Goal: Task Accomplishment & Management: Complete application form

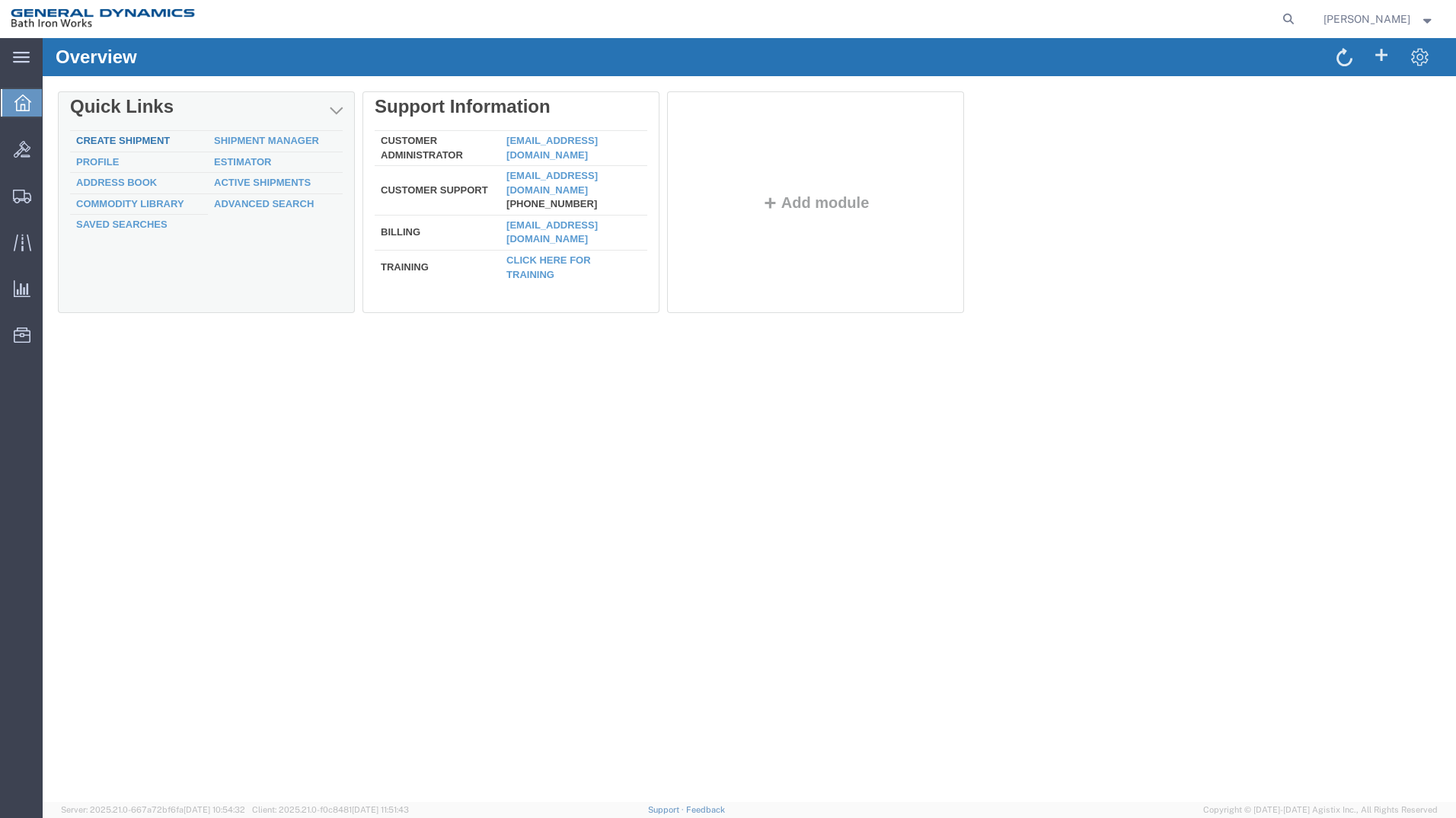
click at [152, 136] on link "Create Shipment" at bounding box center [123, 140] width 93 height 11
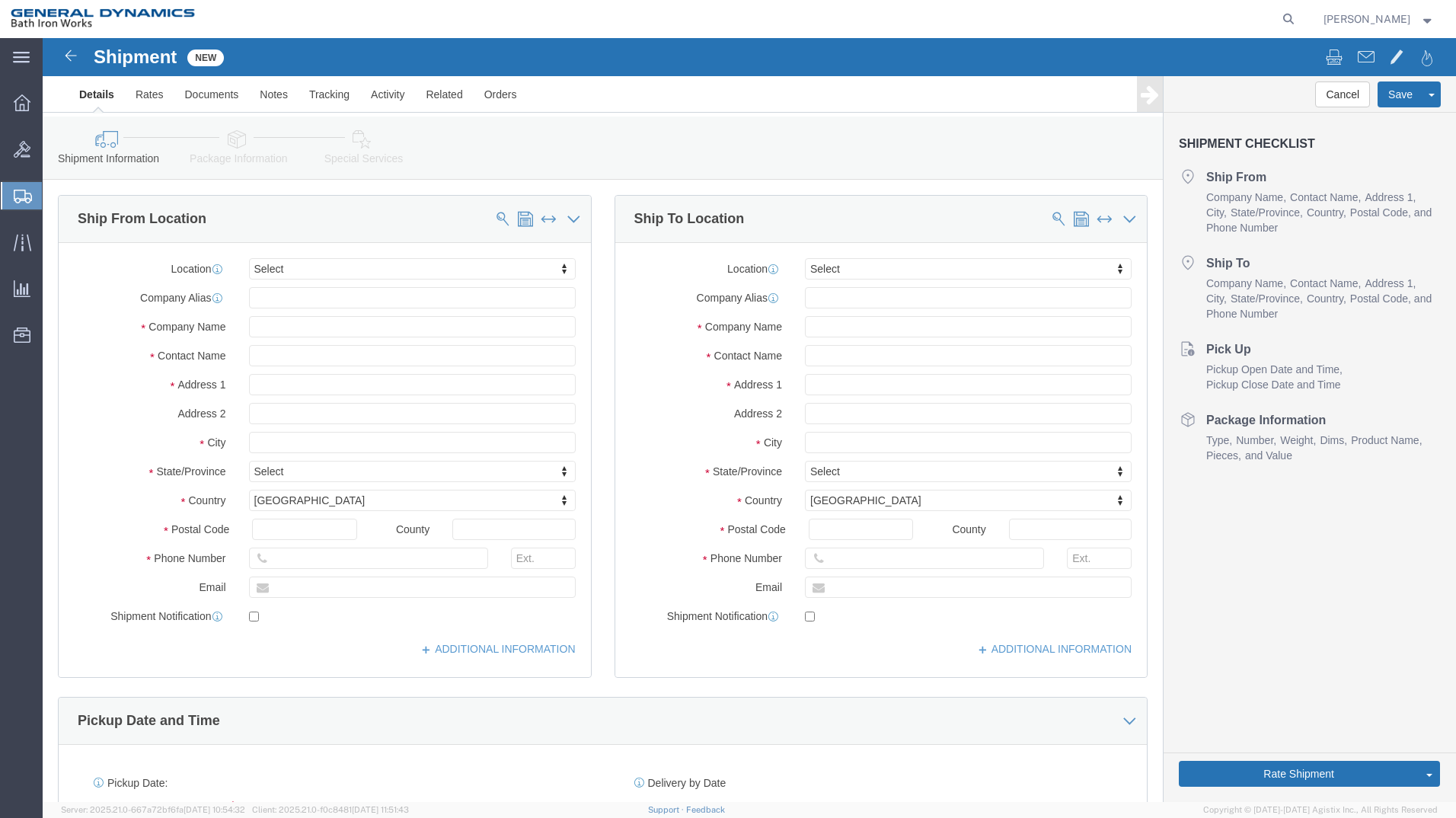
select select
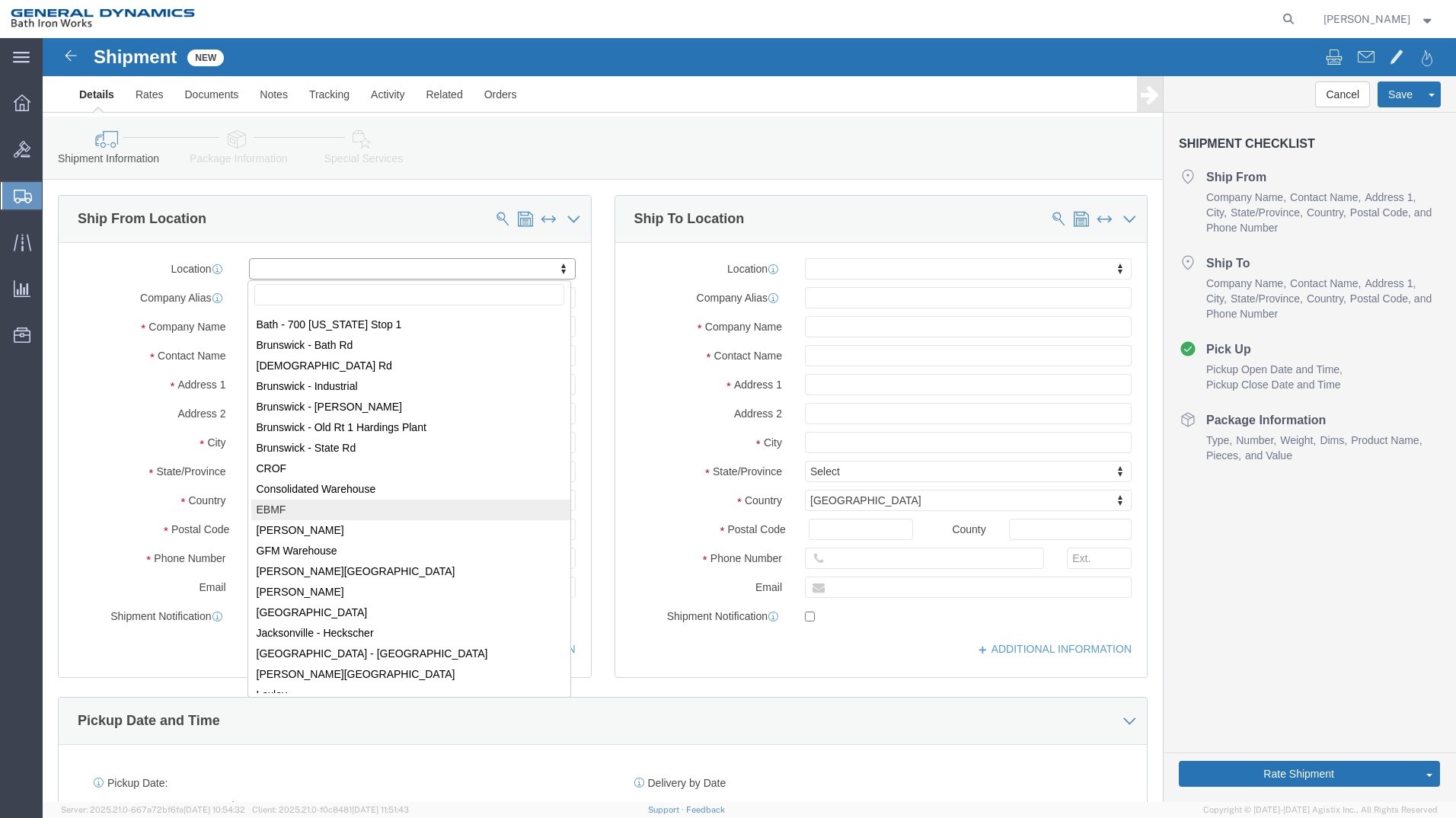
scroll to position [101, 0]
select select "34319"
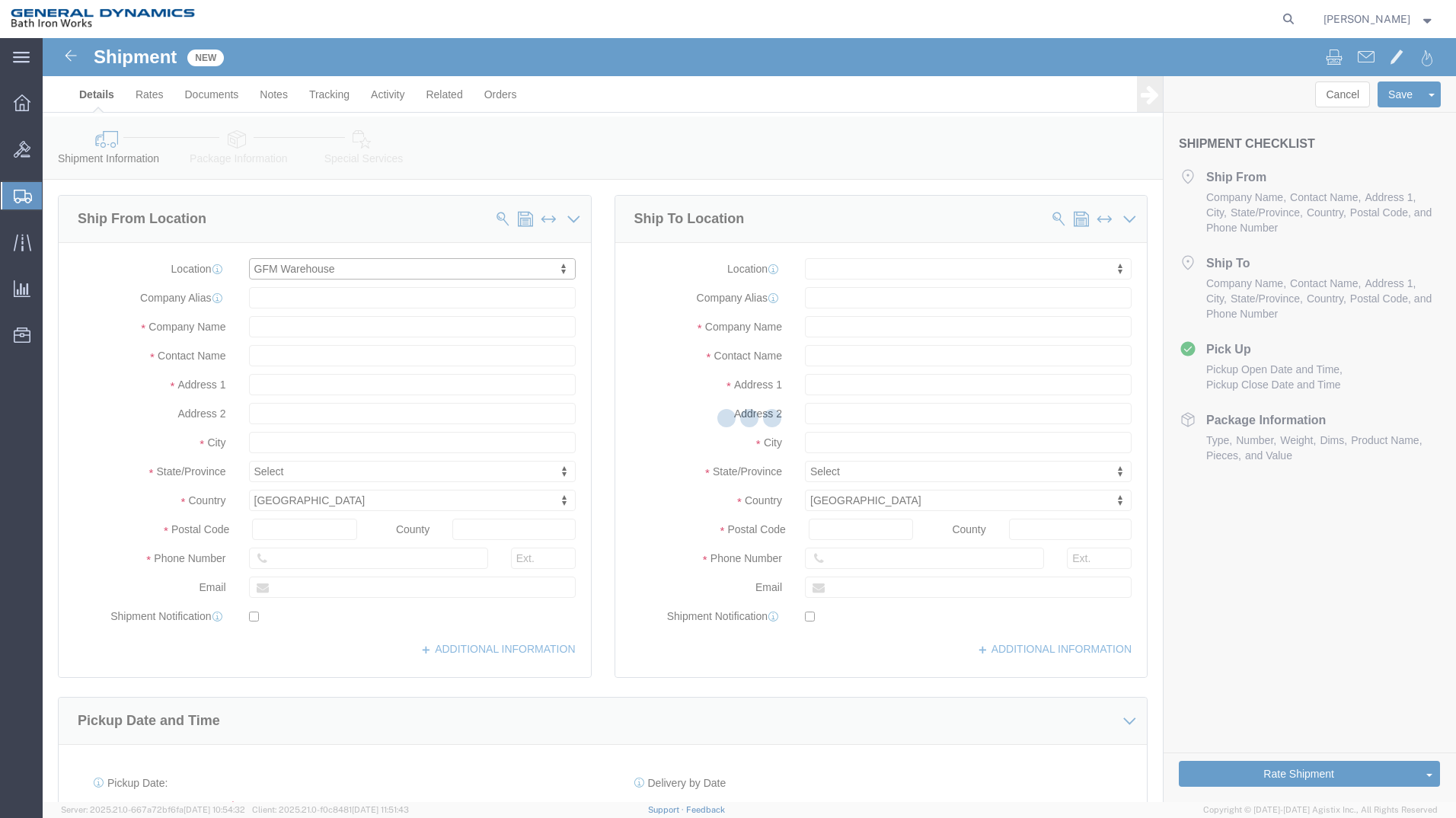
type input "General Dynamics Bath Iron Works"
type input "203 Read Street"
type input "Portland"
type input "04103"
type input "207-442-1266"
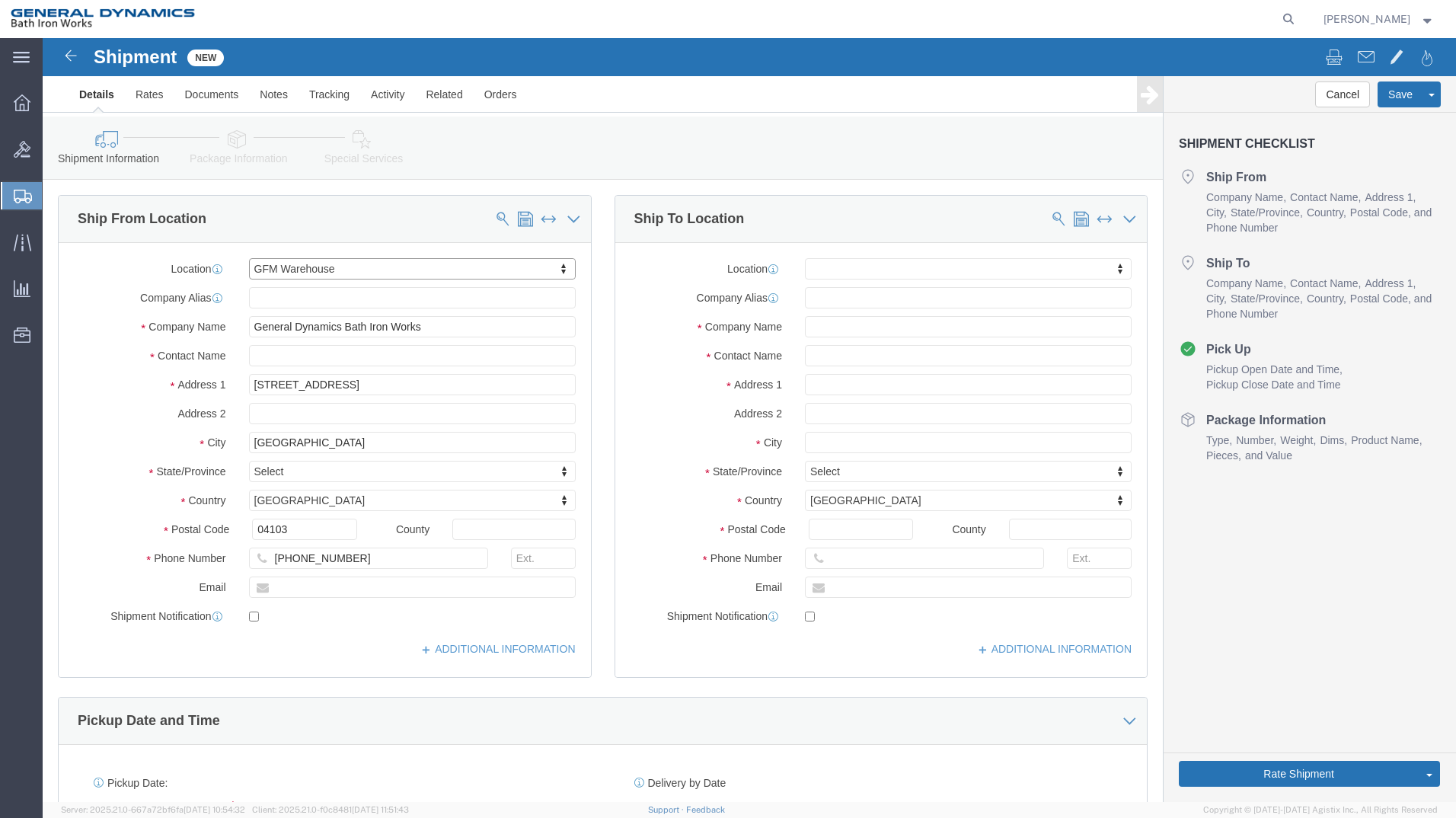
select select "ME"
click input "text"
type input "Larry Stover ~ Debbie"
click input "text"
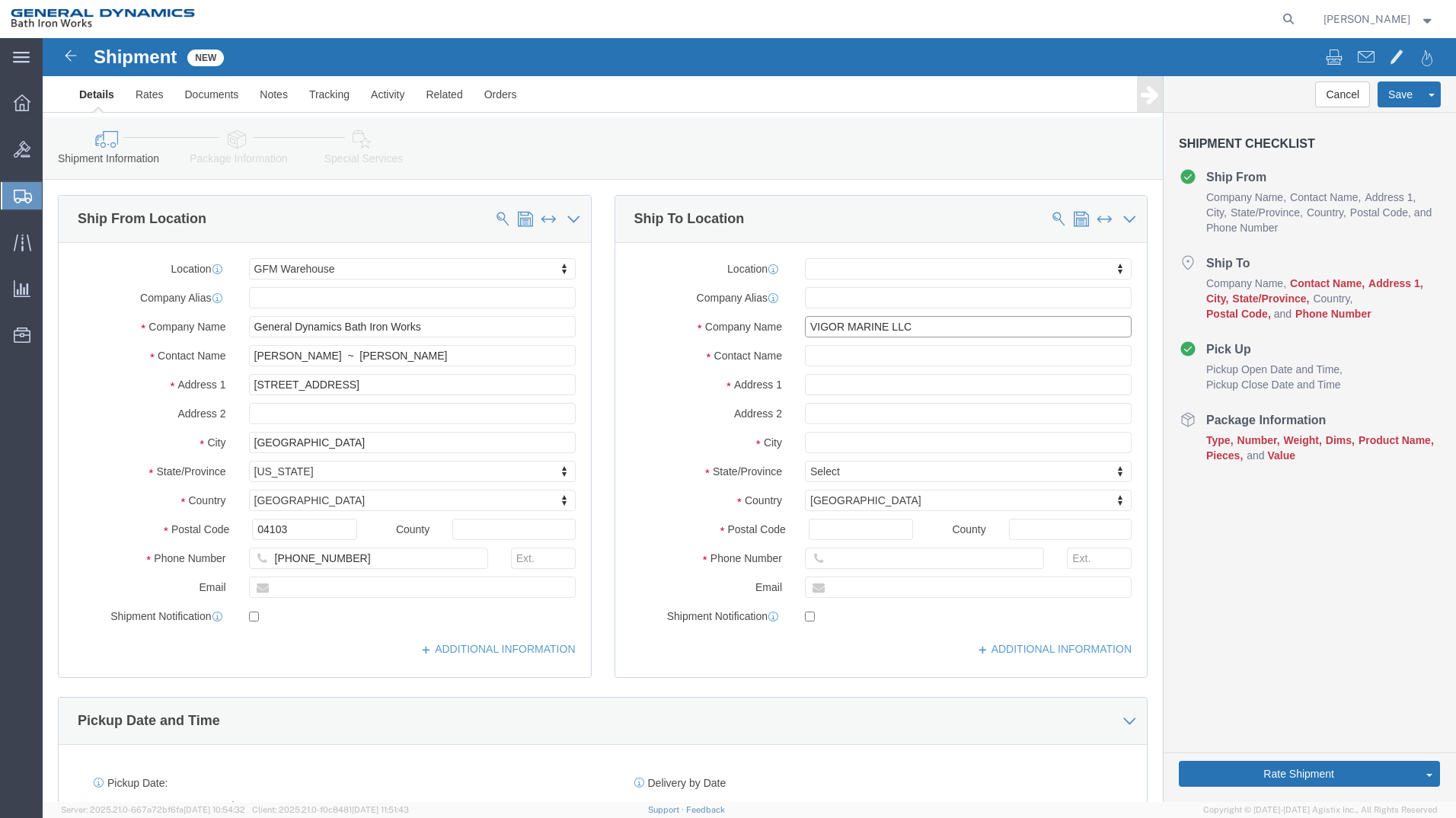
type input "VIGOR MARINE LLC"
type input "JESSA AGANUS"
click input "text"
type input "1721 13th ave sw"
select select
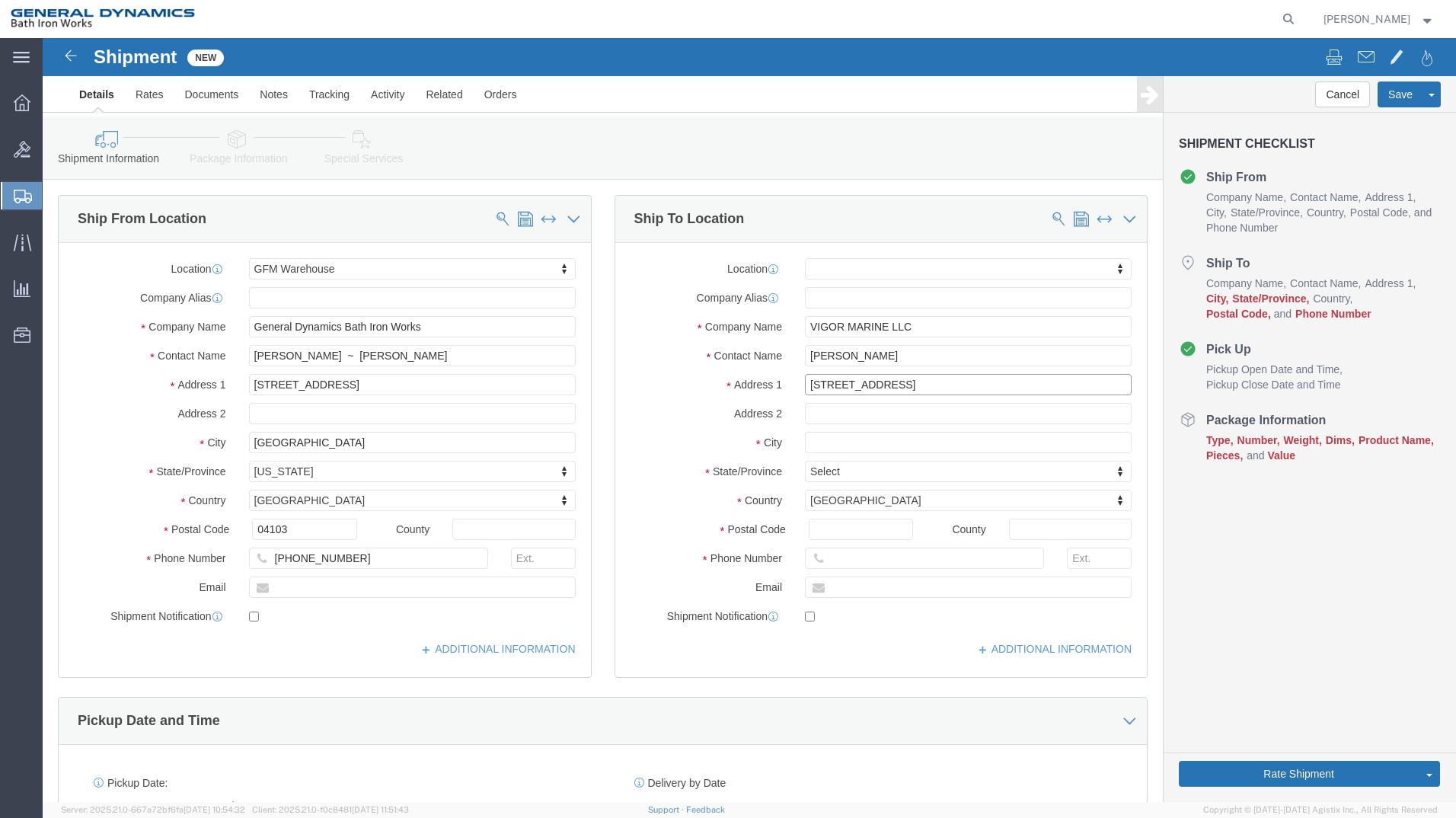
type input "1721 13TH AVE SW"
select select
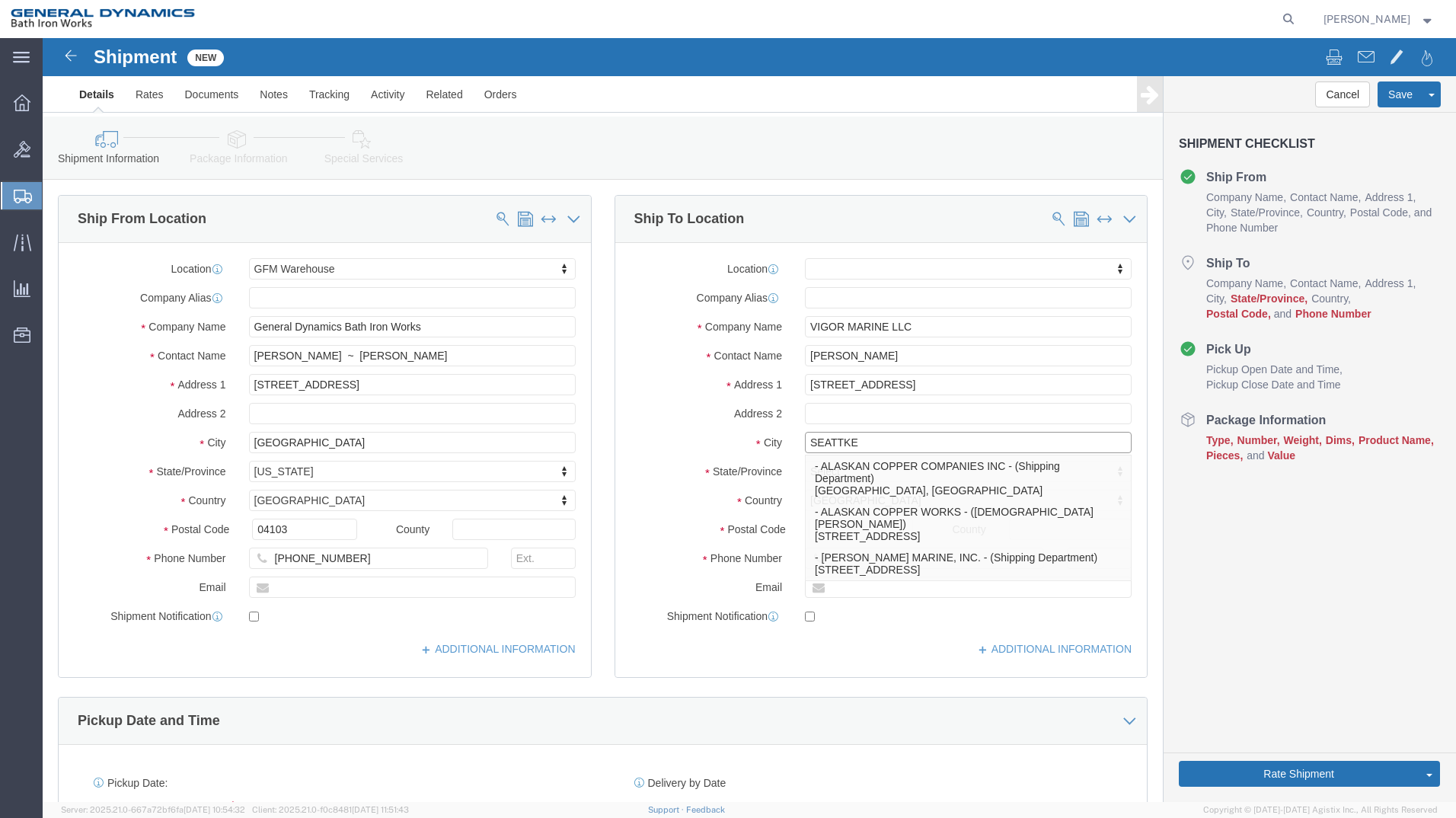
type input "SEATTKE"
select select
type input "SEATTLE"
select select
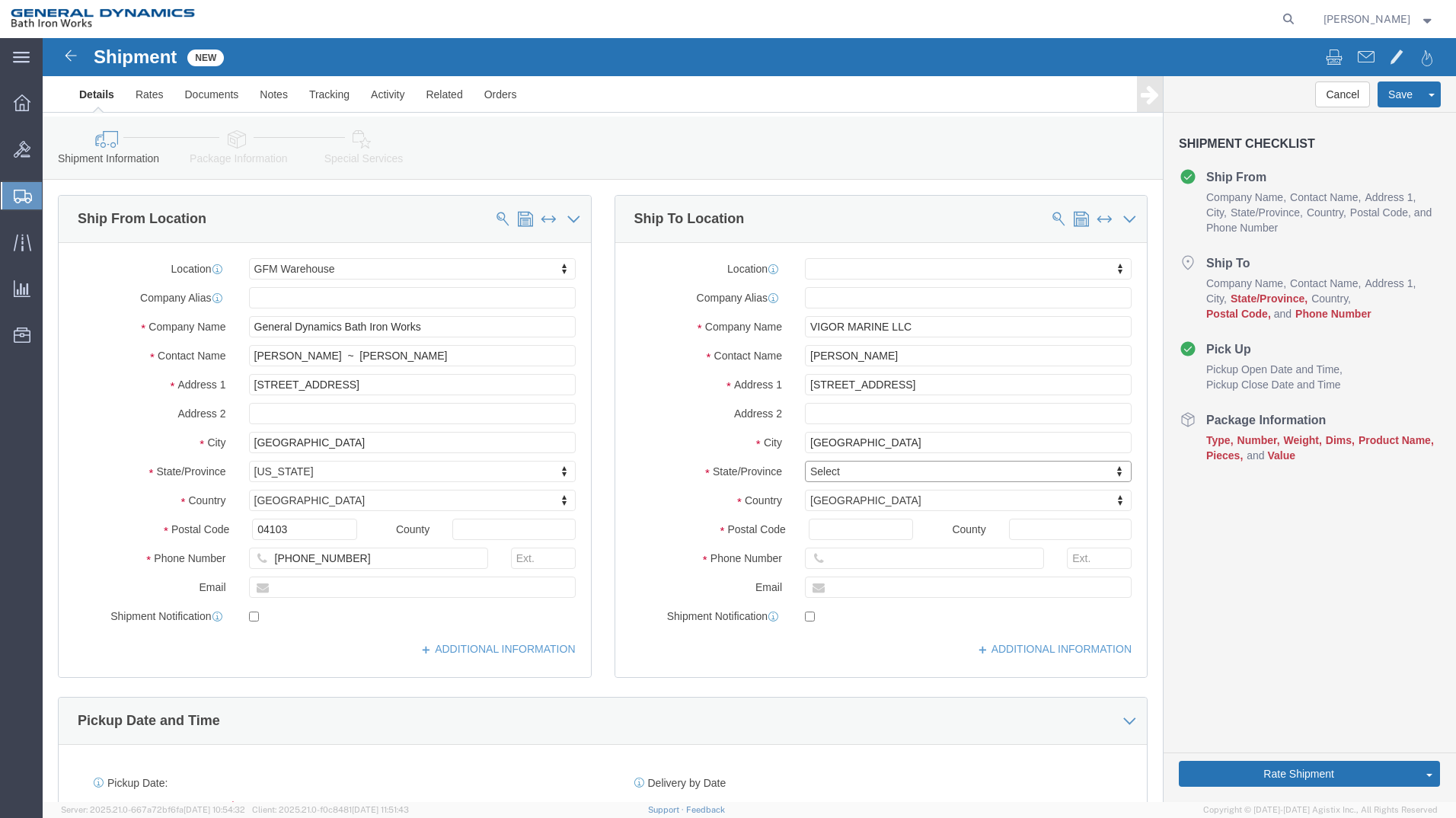
type input "W"
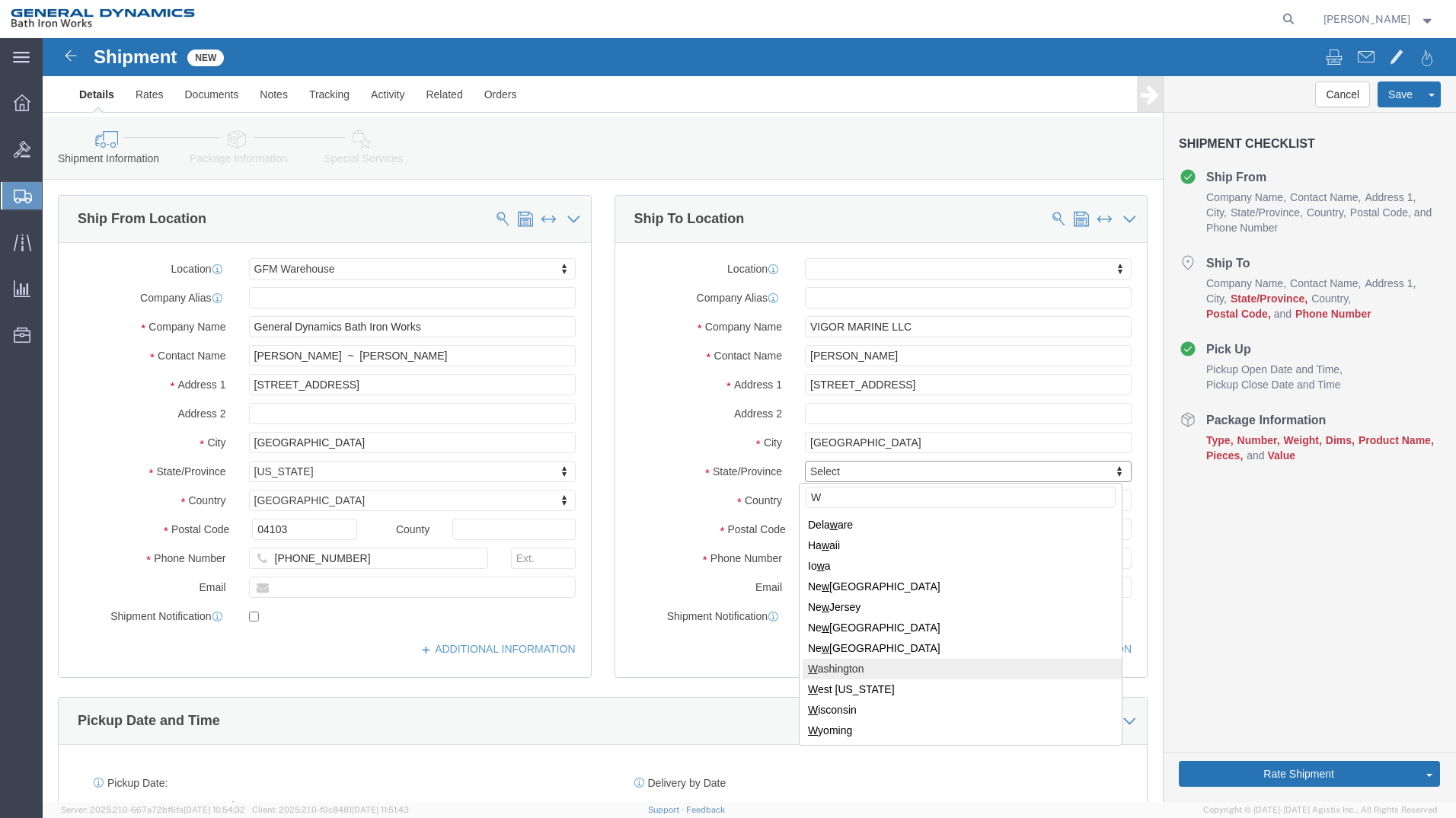
select select
select select "WA"
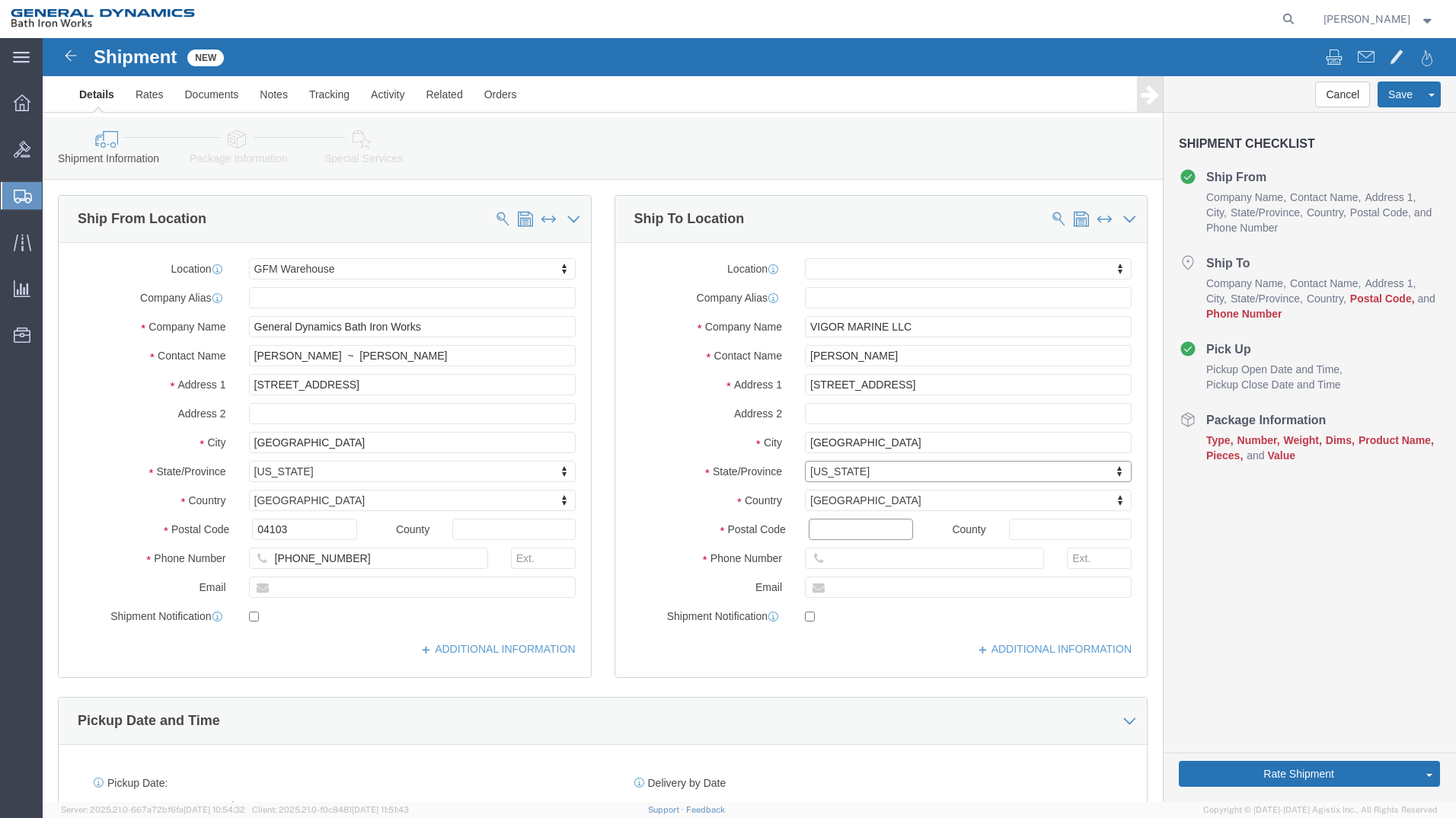
click input "Postal Code"
type input "98134"
select select
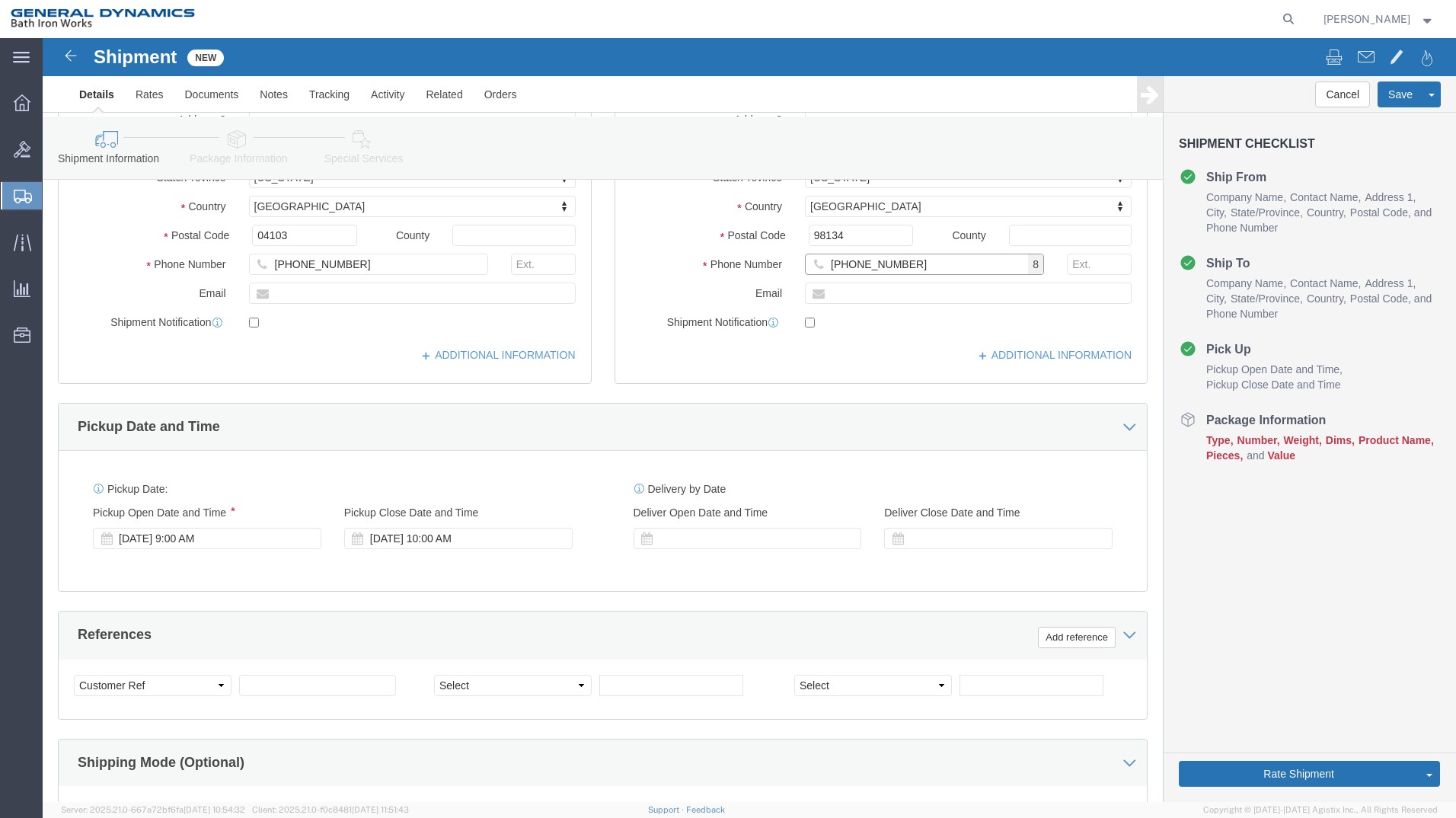
scroll to position [304, 0]
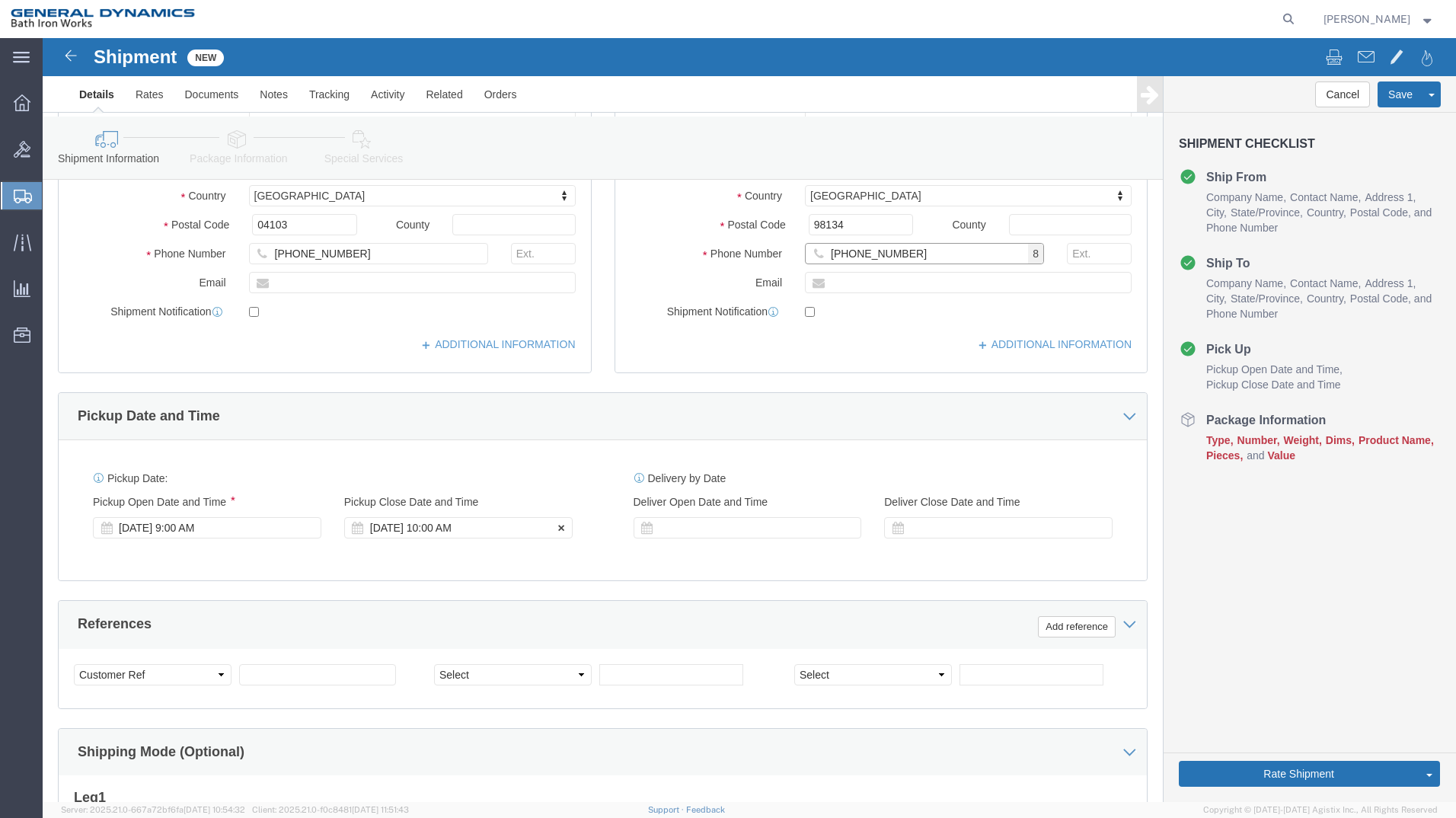
type input "206-245-5329"
click div "Oct 13 2025 10:00 AM"
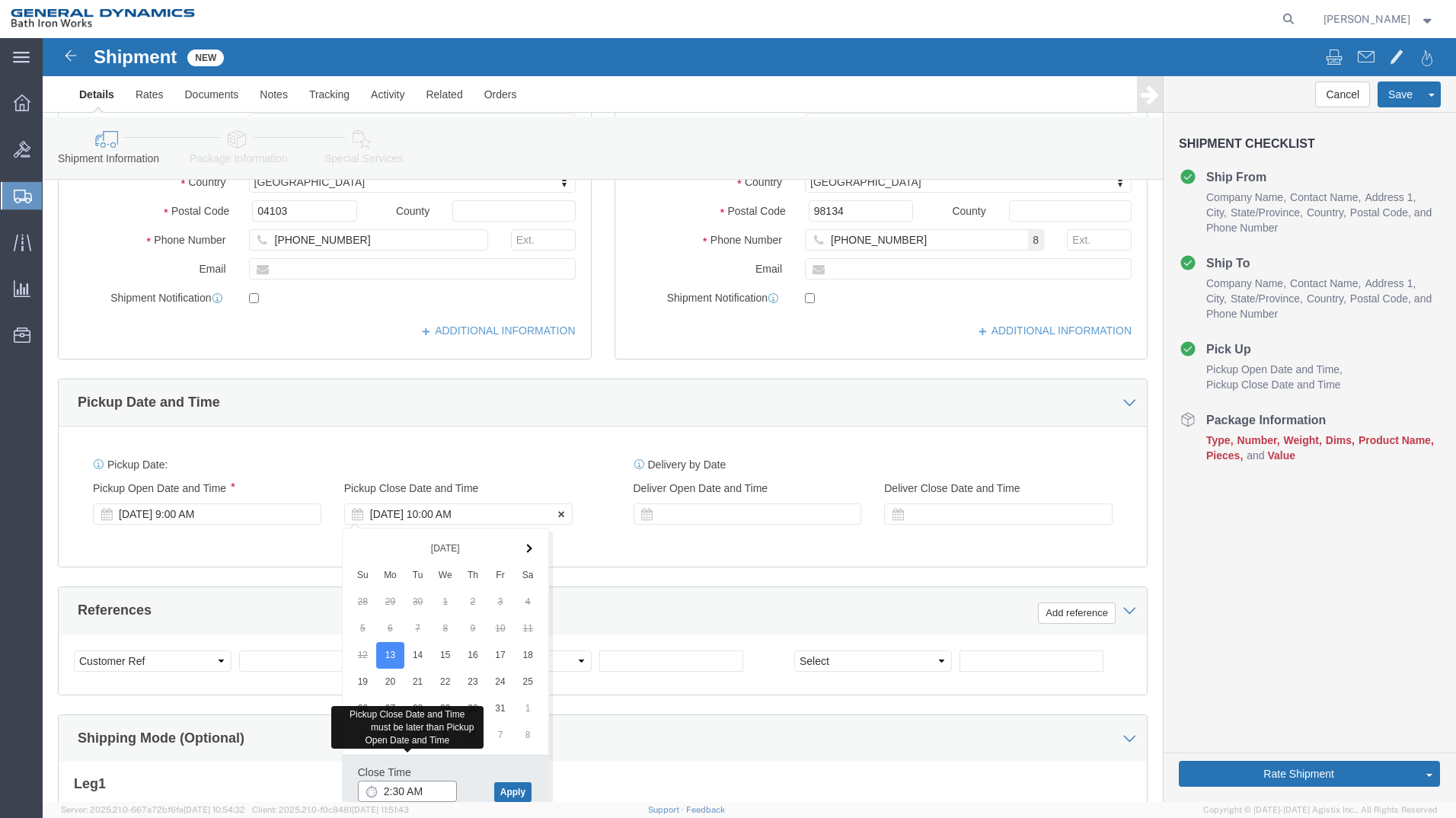
type input "2:30 AM"
type input "2:30 PM"
click button "Apply"
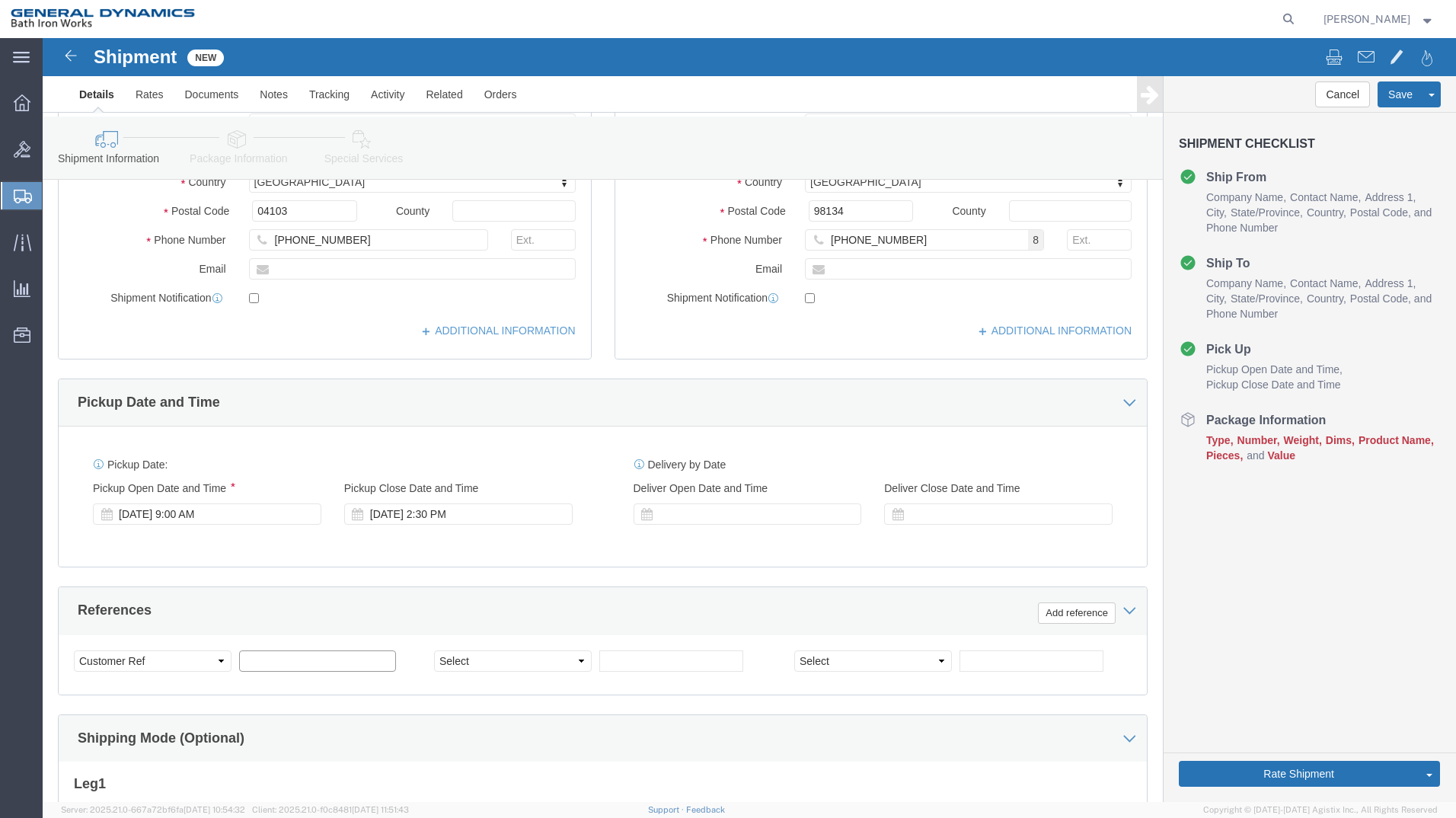
click input "text"
type input "S/O 63889"
select select "INVOICE"
type input "7688-0511-MORP"
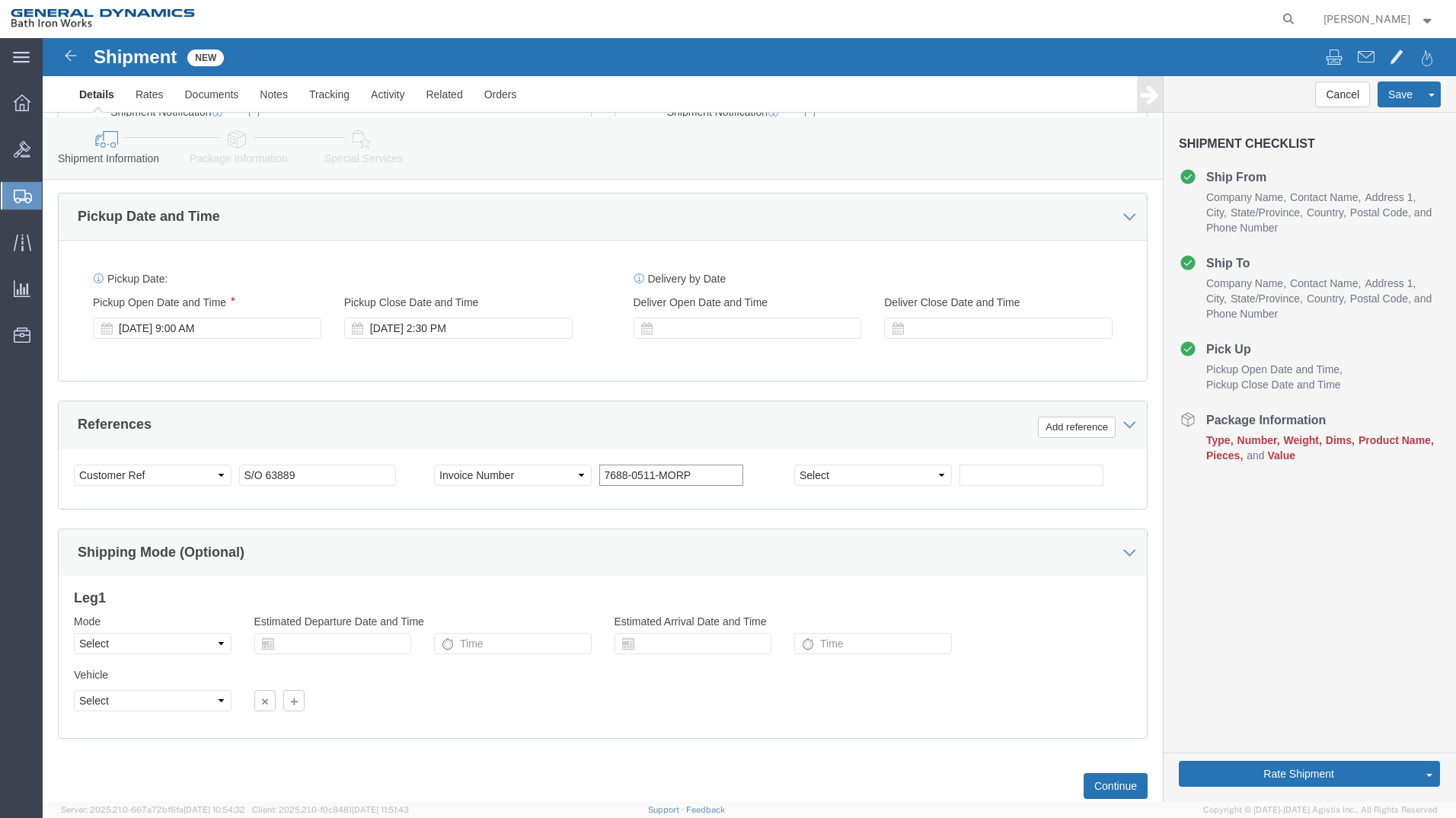
scroll to position [522, 0]
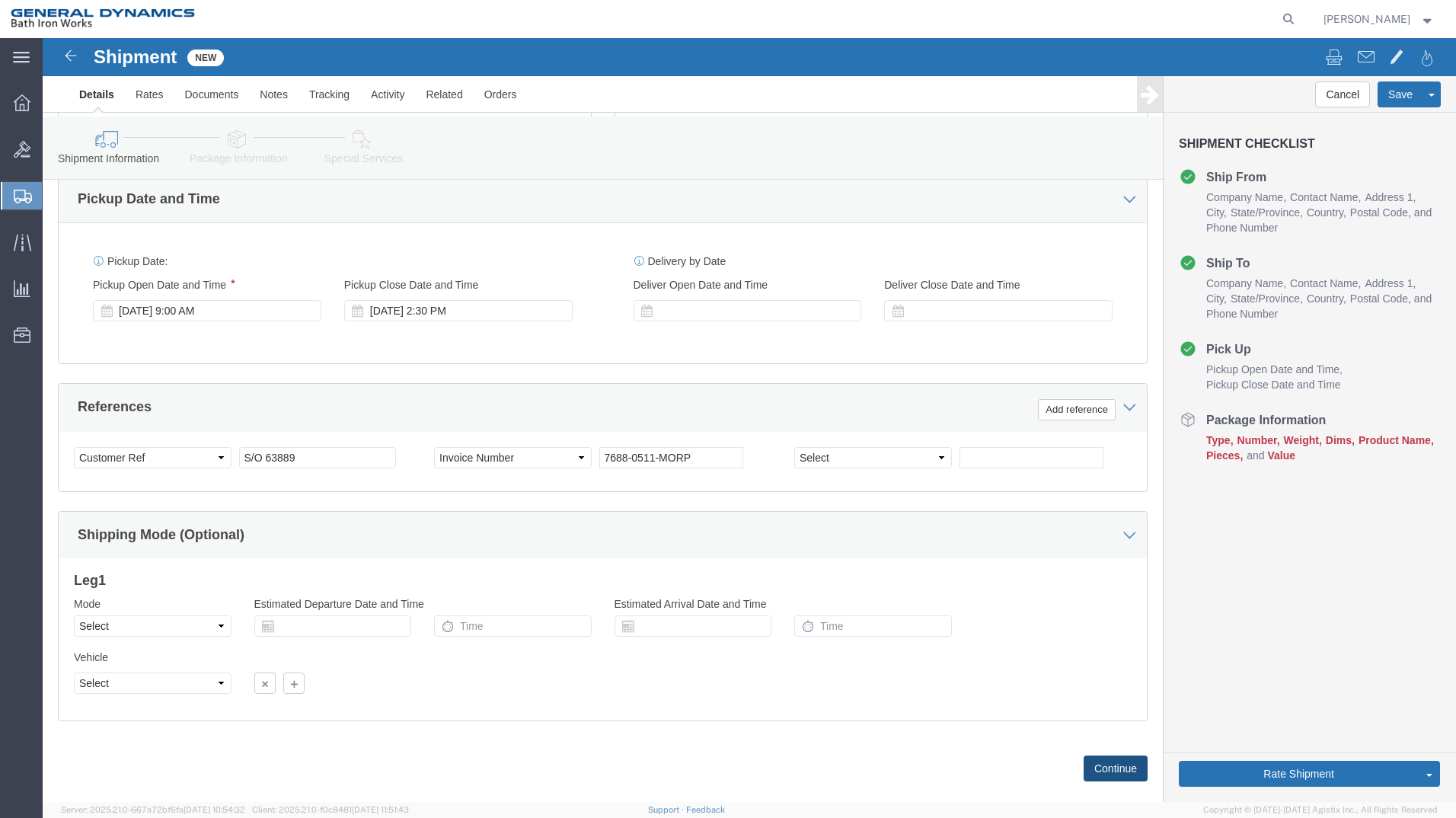
click button "Continue"
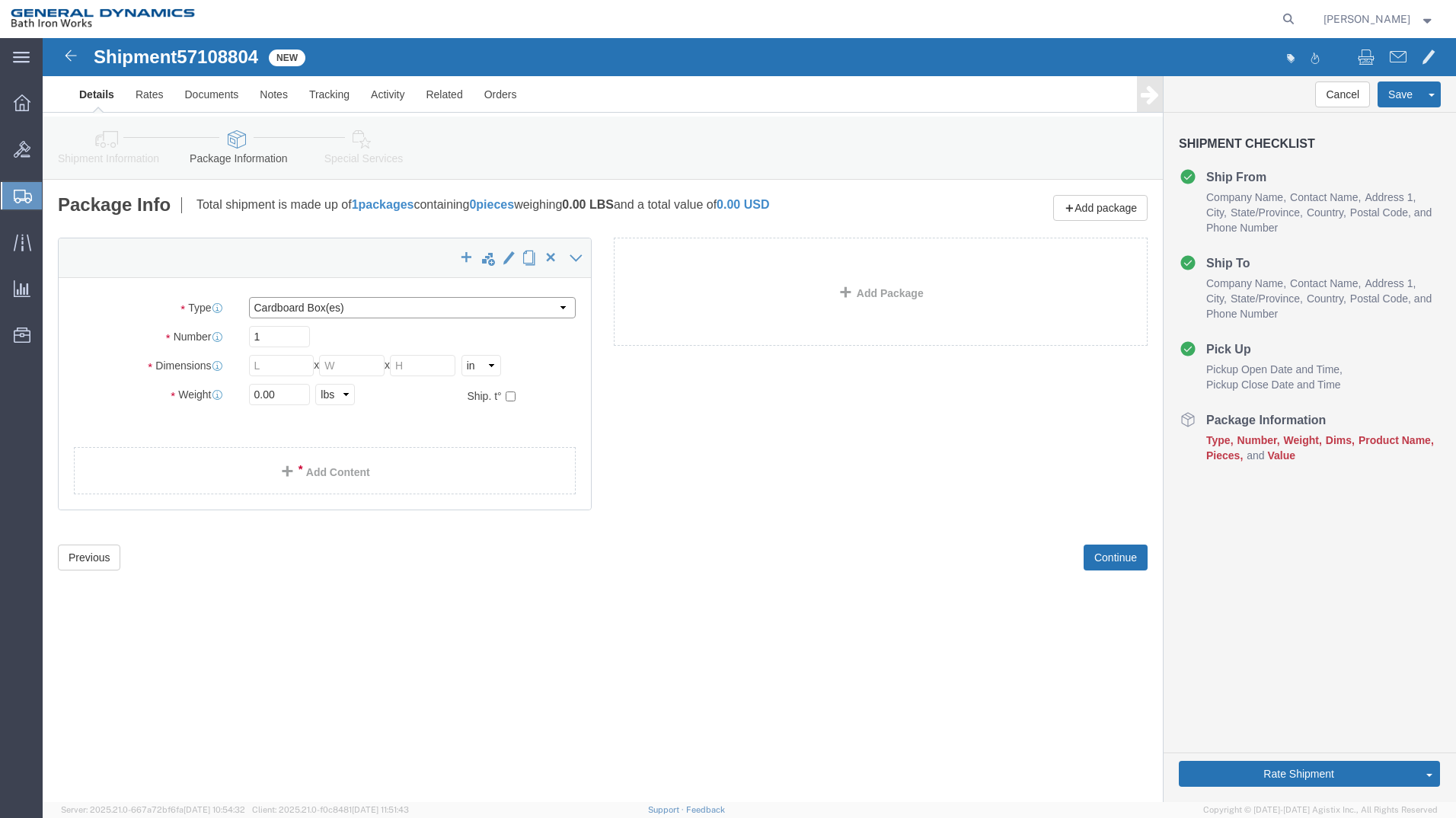
click select "Select Bale(s) Basket(s) Bolt(s) Bottle(s) Buckets Bulk Bundle(s) Can(s) Cardbo…"
select select "PONS"
click select "Select Bale(s) Basket(s) Bolt(s) Bottle(s) Buckets Bulk Bundle(s) Can(s) Cardbo…"
click input "text"
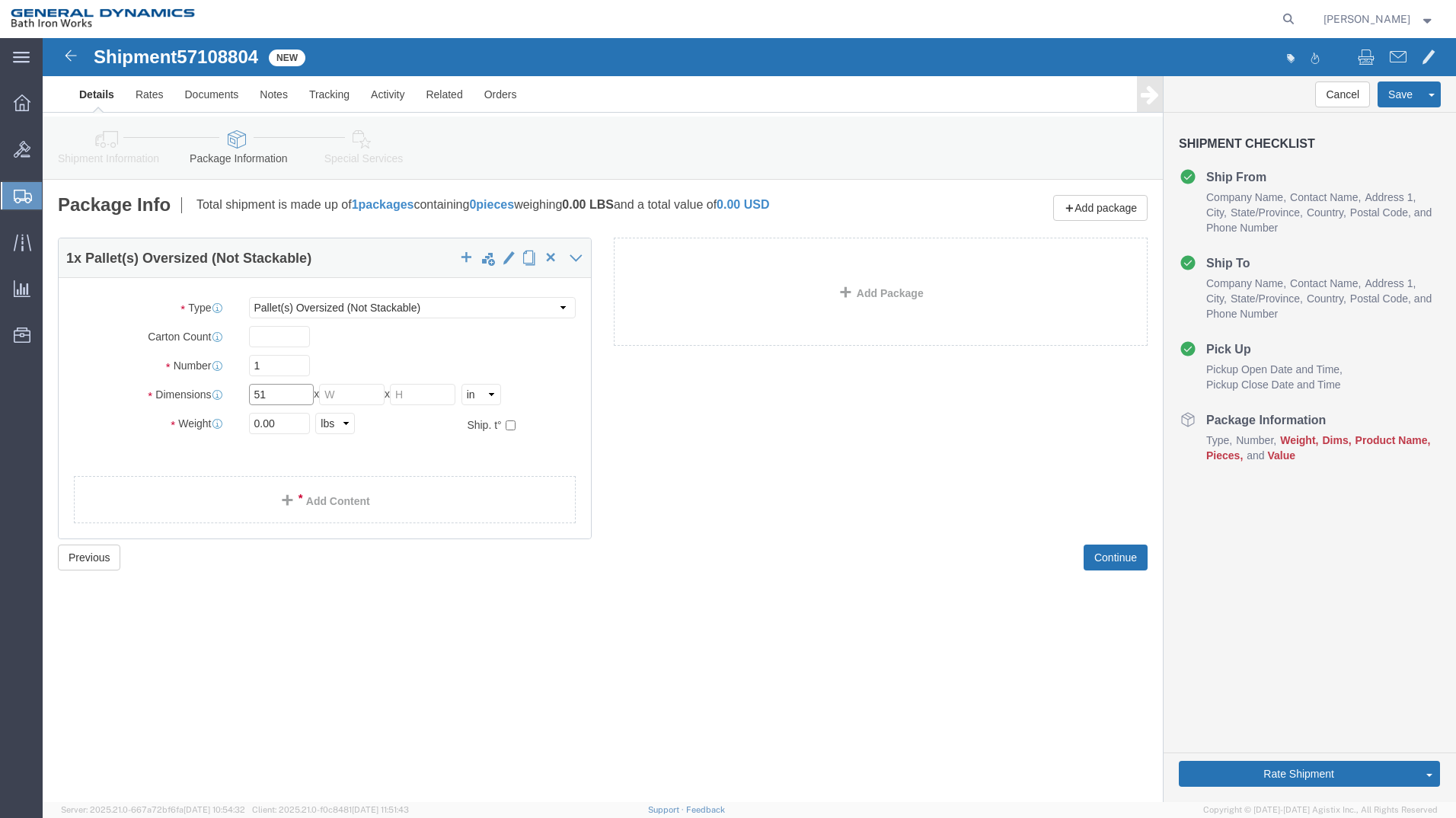
type input "51"
type input "21"
type input "33"
type input "369"
click span
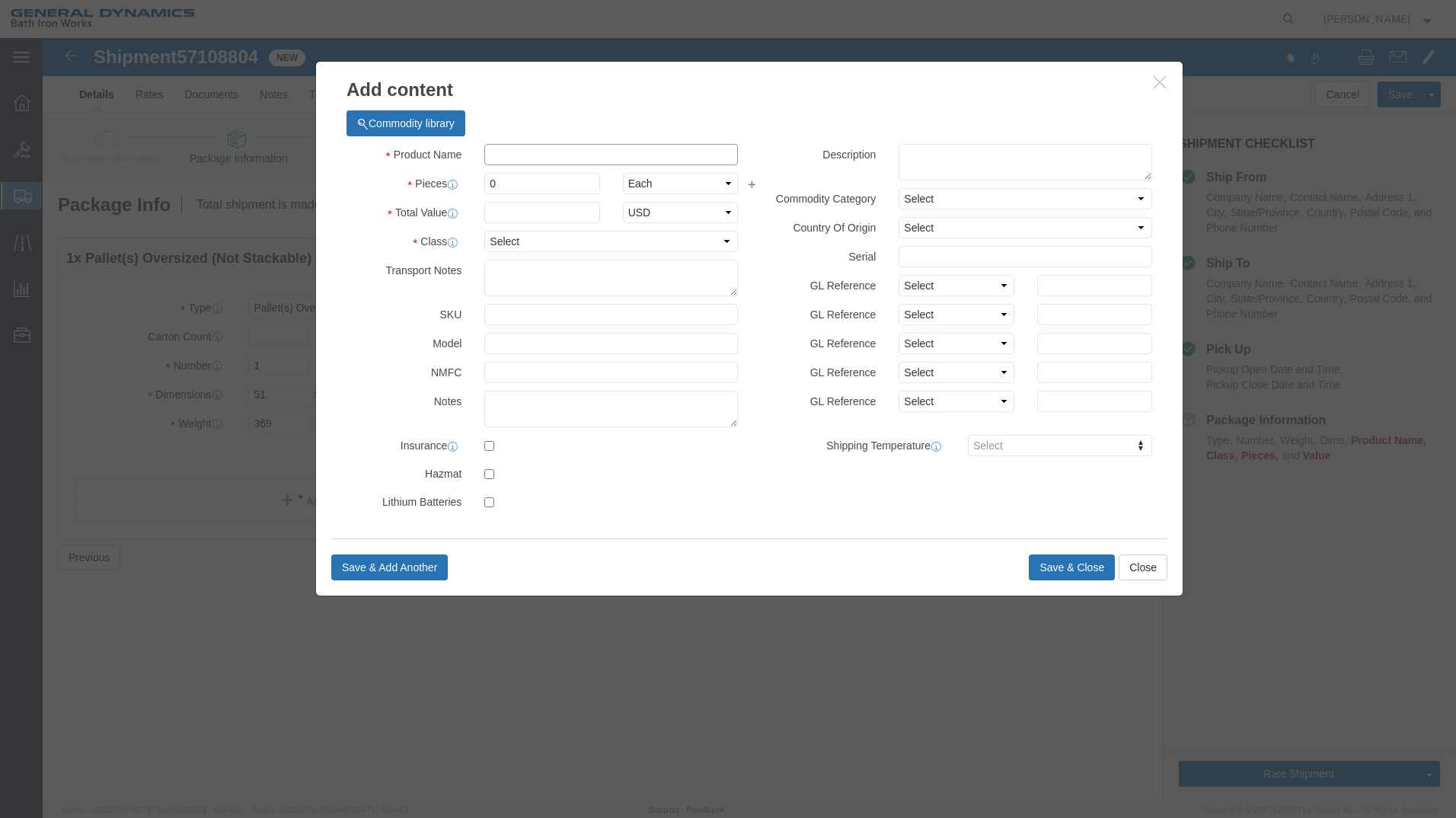
click input "text"
type input "VLV MOTOR OPRD"
type input "1"
select select "USD"
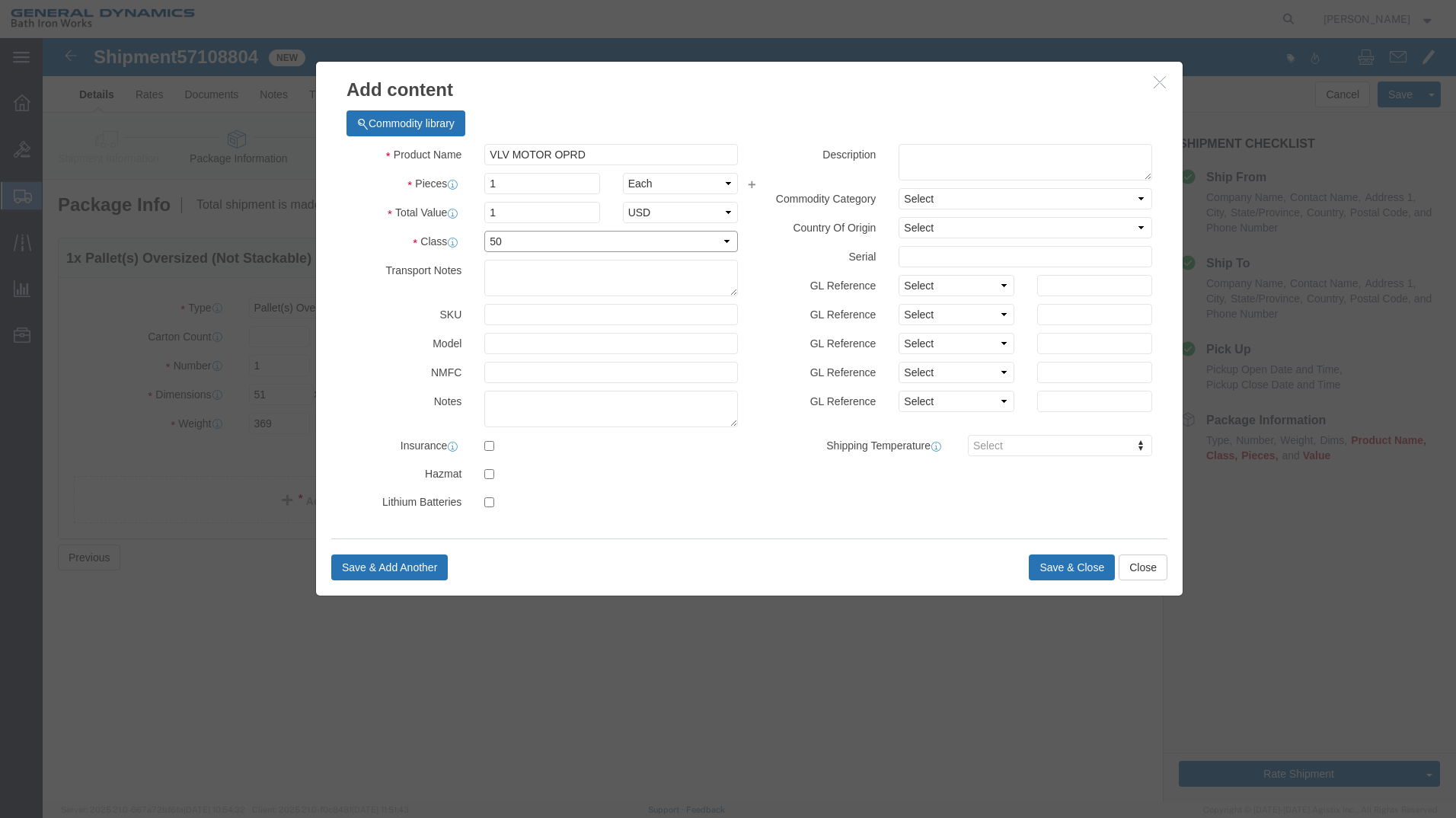
select select "55"
click button "Save & Close"
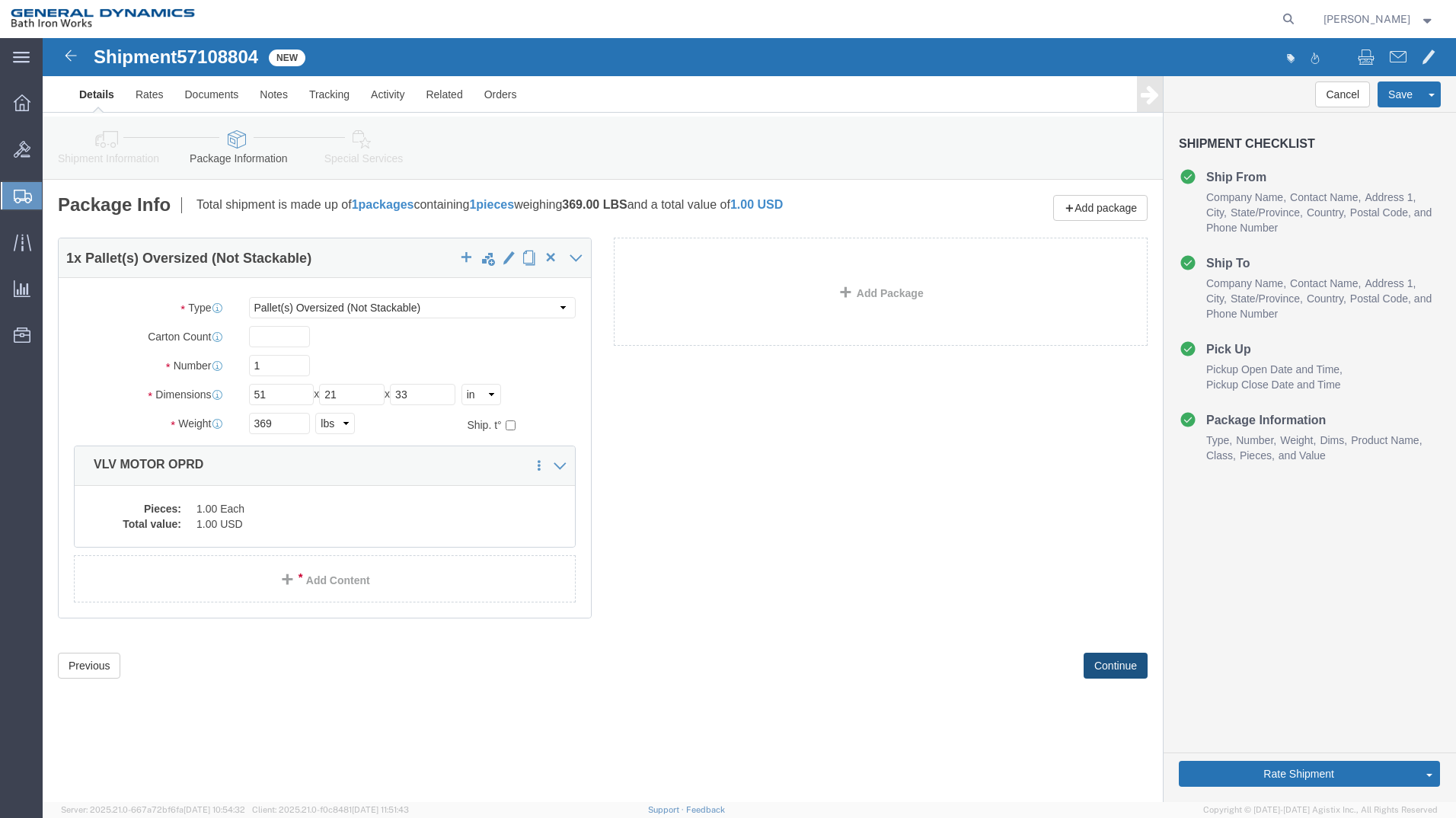
click button "Continue"
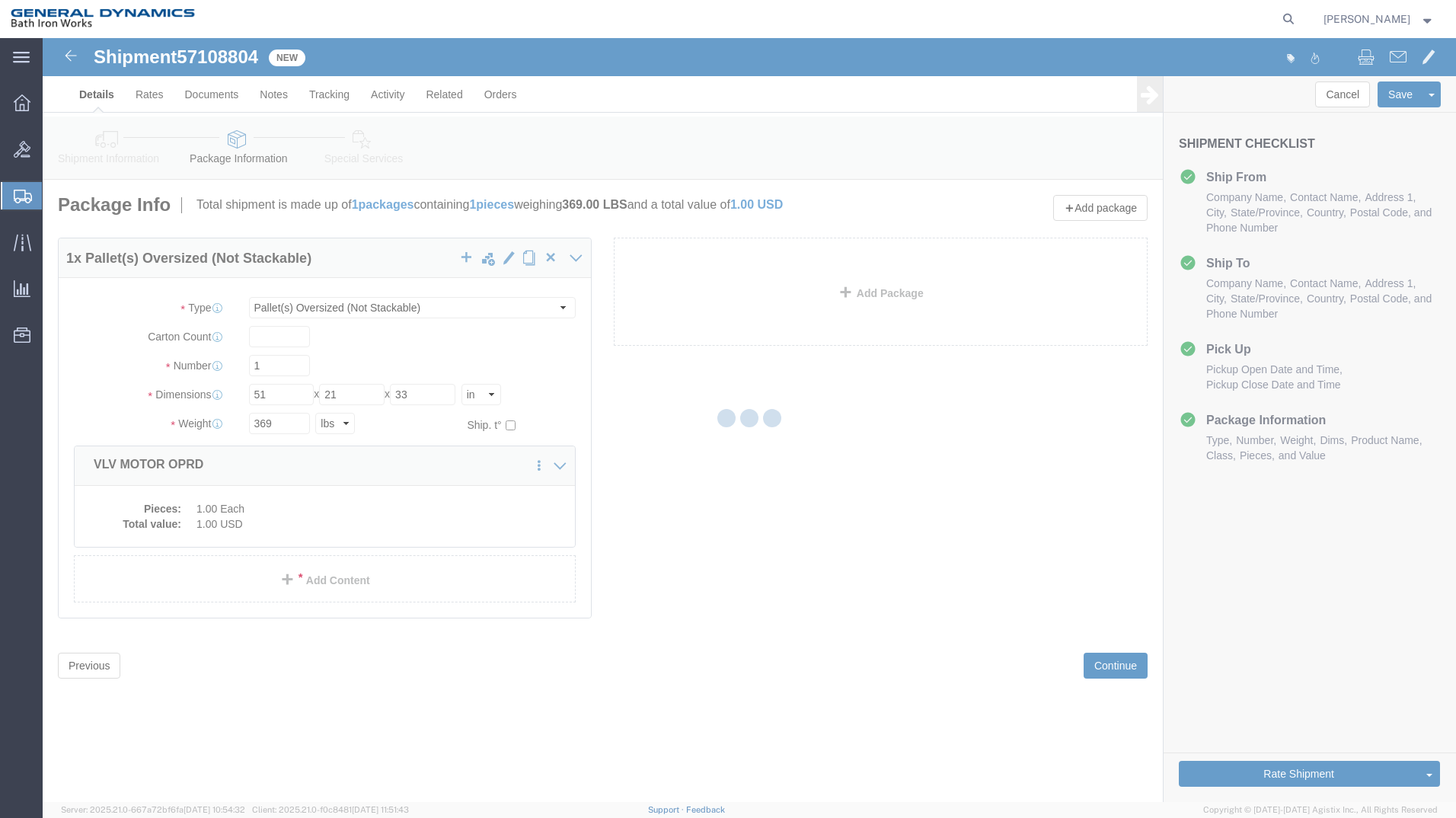
select select
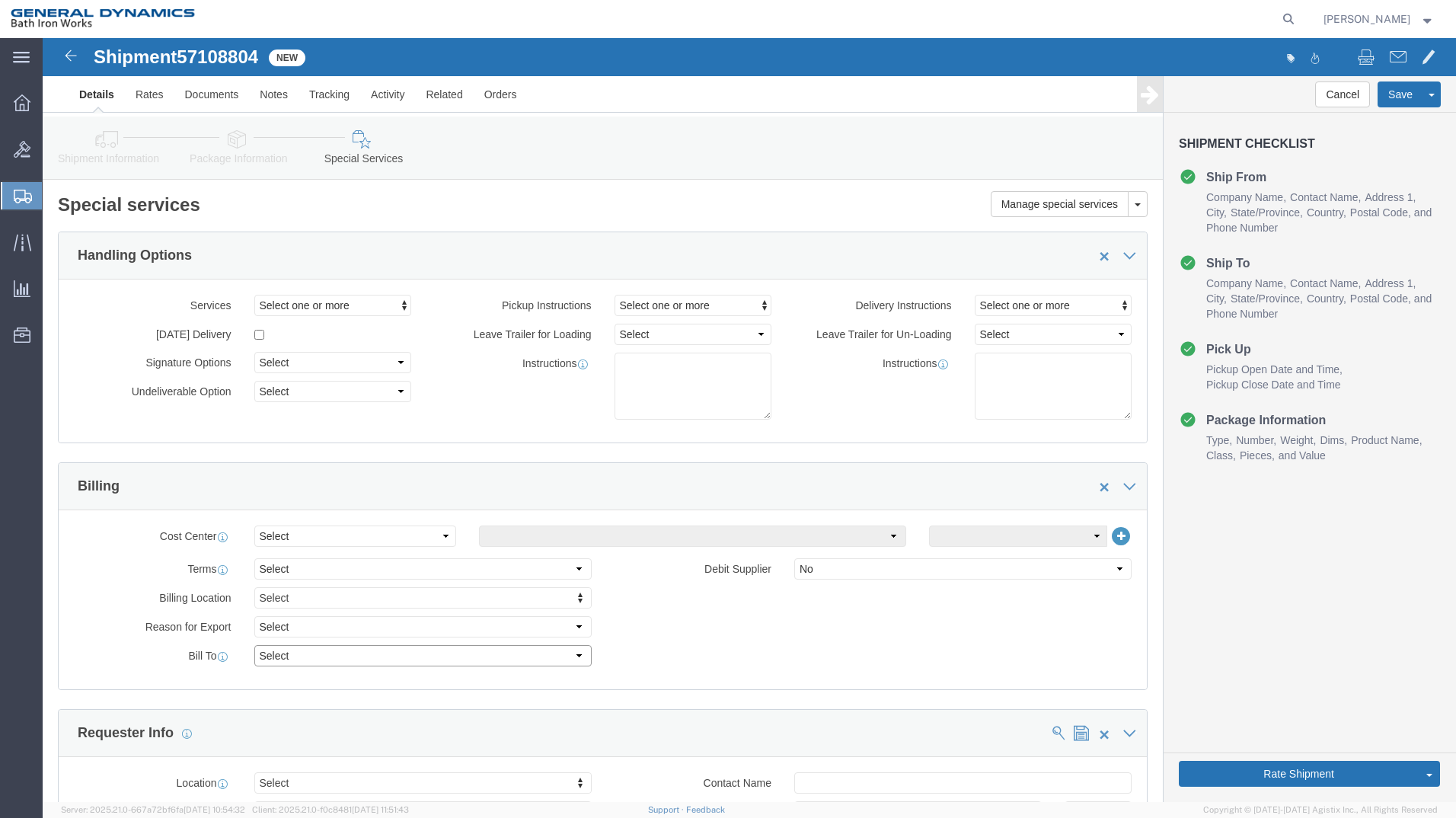
drag, startPoint x: 536, startPoint y: 620, endPoint x: 526, endPoint y: 620, distance: 10.0
click select "Select Recipient Account Sender/Shipper Third Party Account"
select select "SHIP"
click select "Select Recipient Account Sender/Shipper Third Party Account"
click button "Rate Shipment"
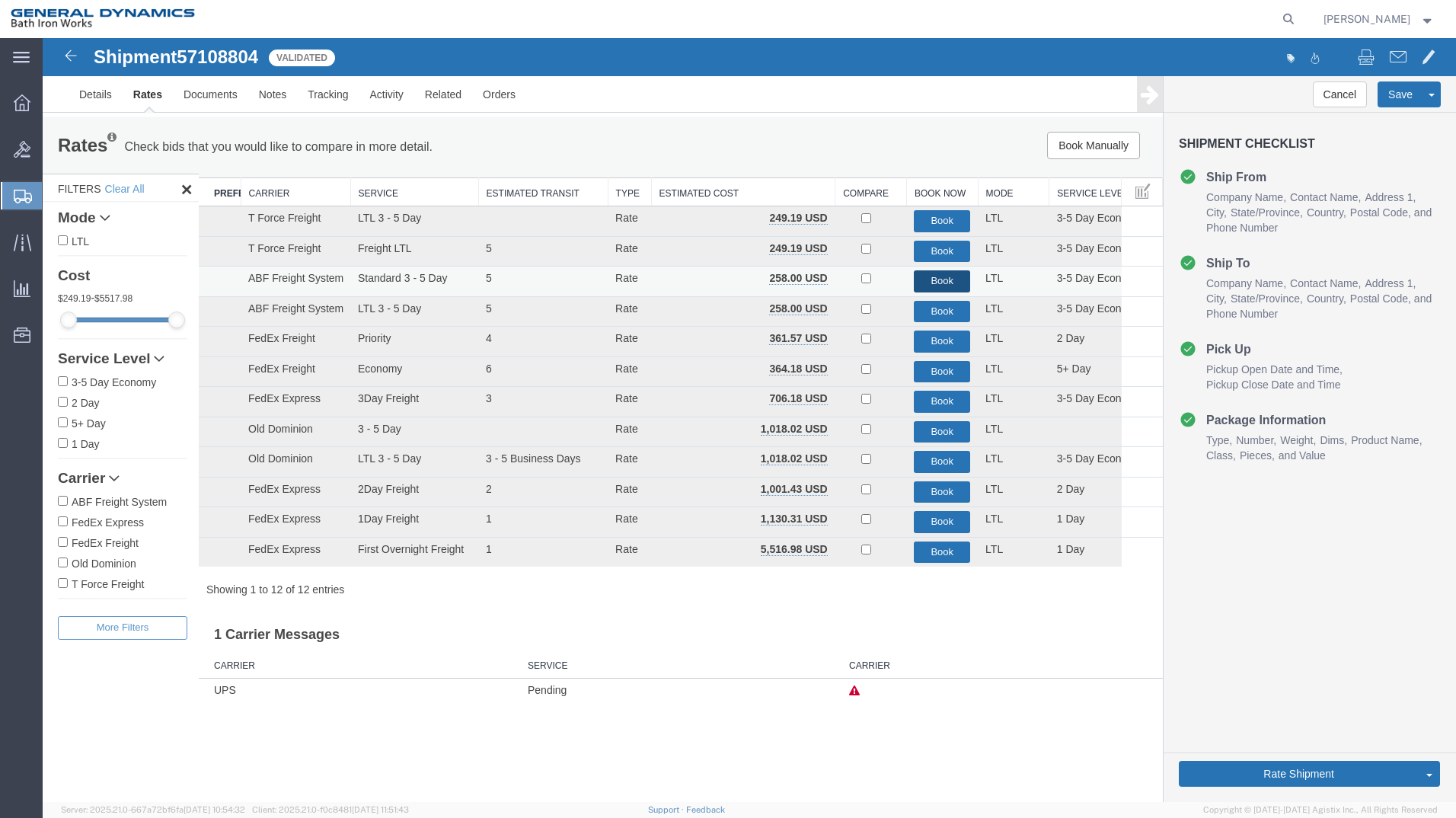
click at [924, 279] on button "Book" at bounding box center [941, 281] width 56 height 22
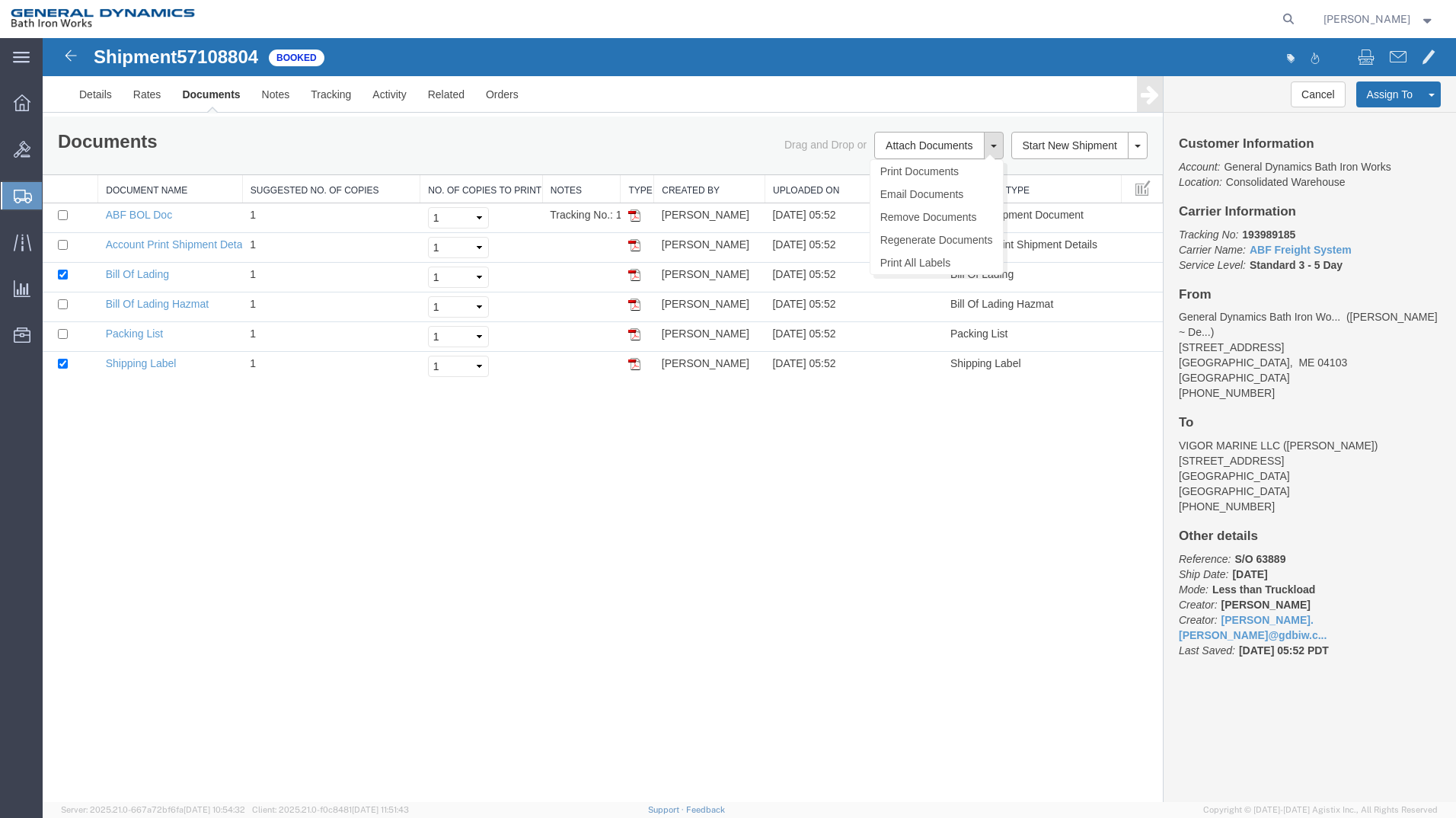
click at [999, 142] on button at bounding box center [993, 145] width 20 height 27
click at [951, 168] on link "Print Documents" at bounding box center [936, 171] width 133 height 23
drag, startPoint x: 964, startPoint y: 141, endPoint x: 1082, endPoint y: 62, distance: 142.0
click at [971, 135] on button "Attach Documents" at bounding box center [928, 145] width 110 height 27
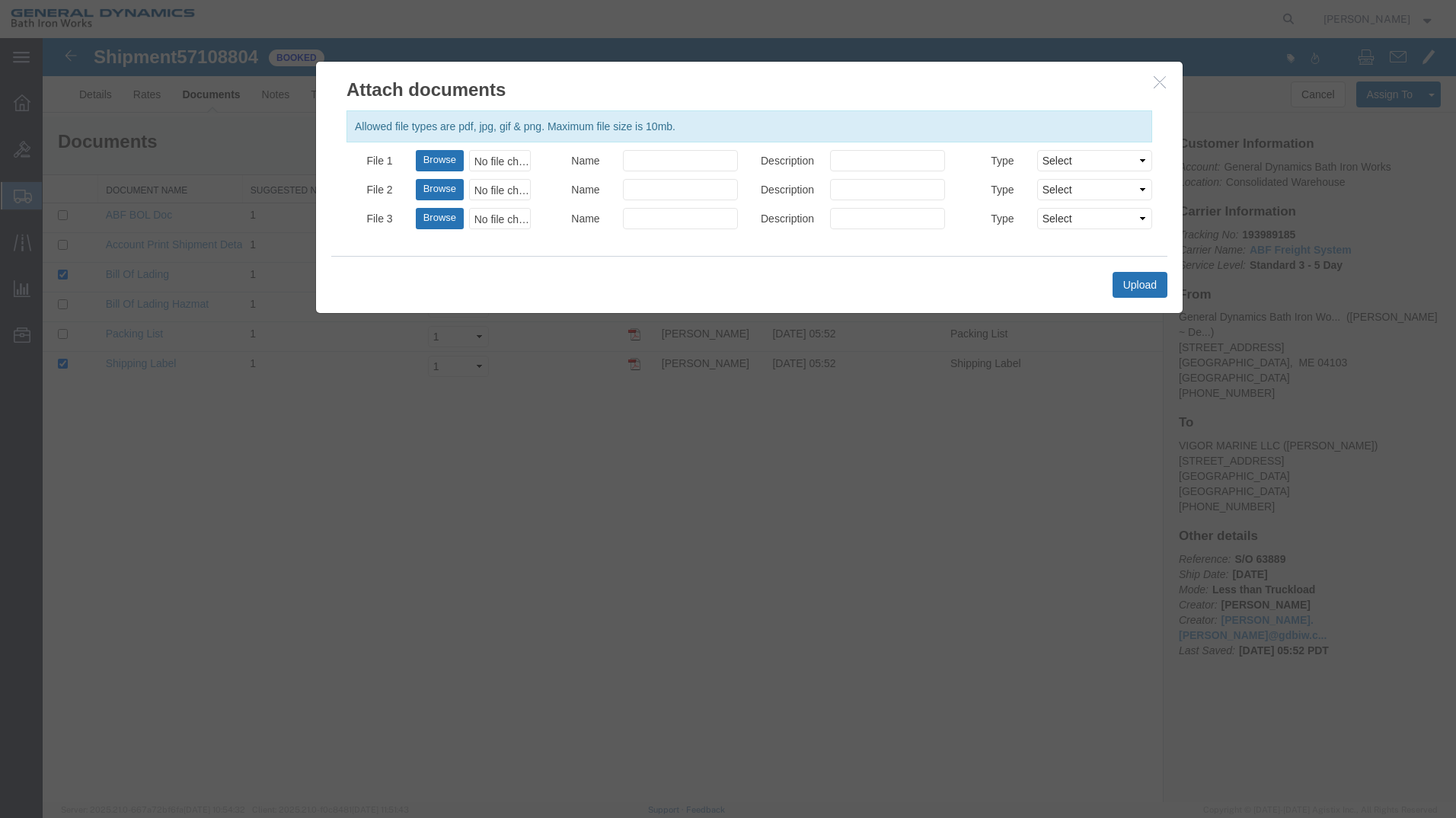
drag, startPoint x: 980, startPoint y: 277, endPoint x: 1171, endPoint y: 128, distance: 242.2
click at [983, 278] on div "Upload" at bounding box center [749, 284] width 836 height 57
click at [1166, 84] on button "button" at bounding box center [1161, 82] width 19 height 19
